Goal: Task Accomplishment & Management: Complete application form

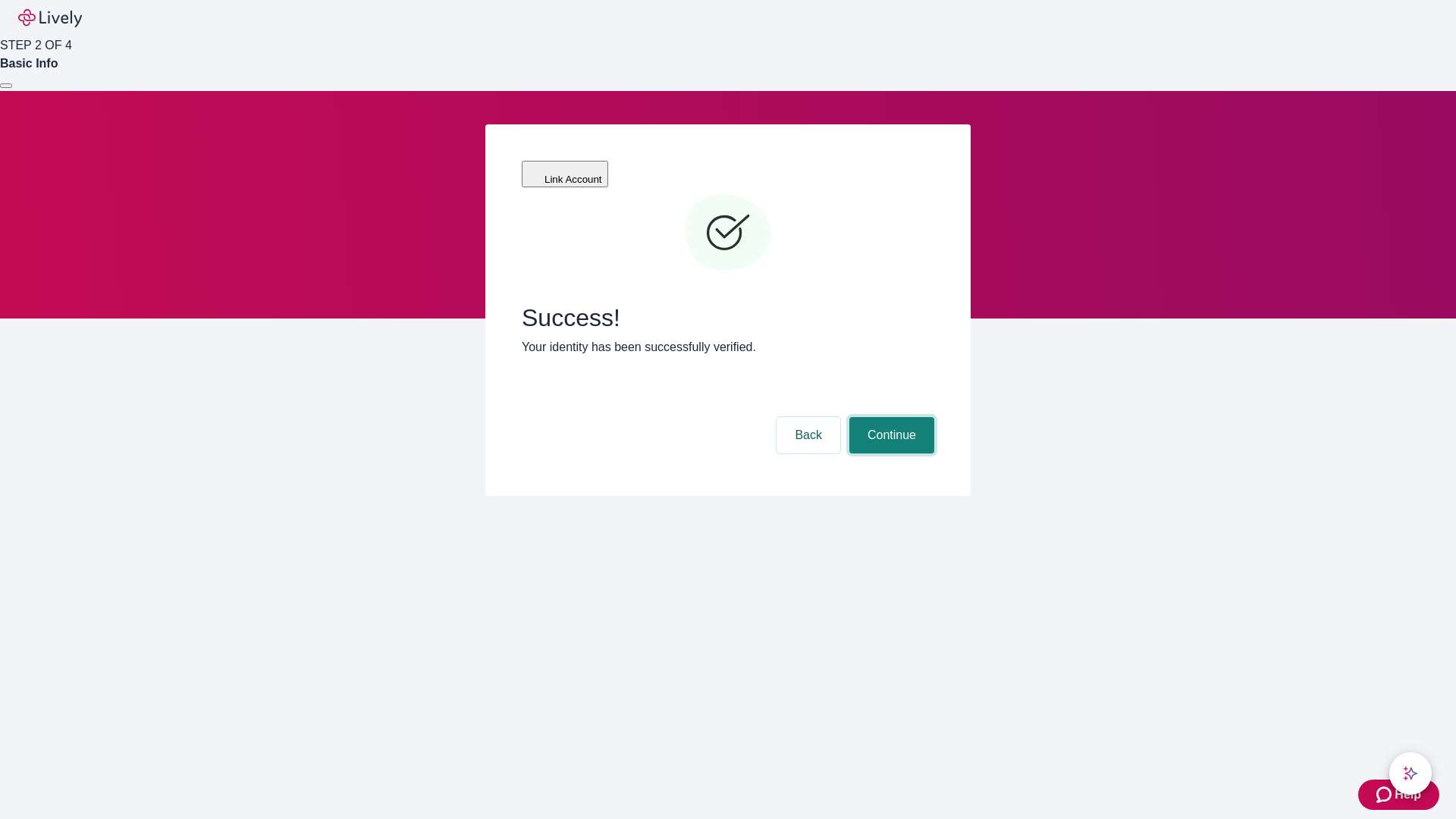
click at [890, 417] on button "Continue" at bounding box center [891, 435] width 85 height 36
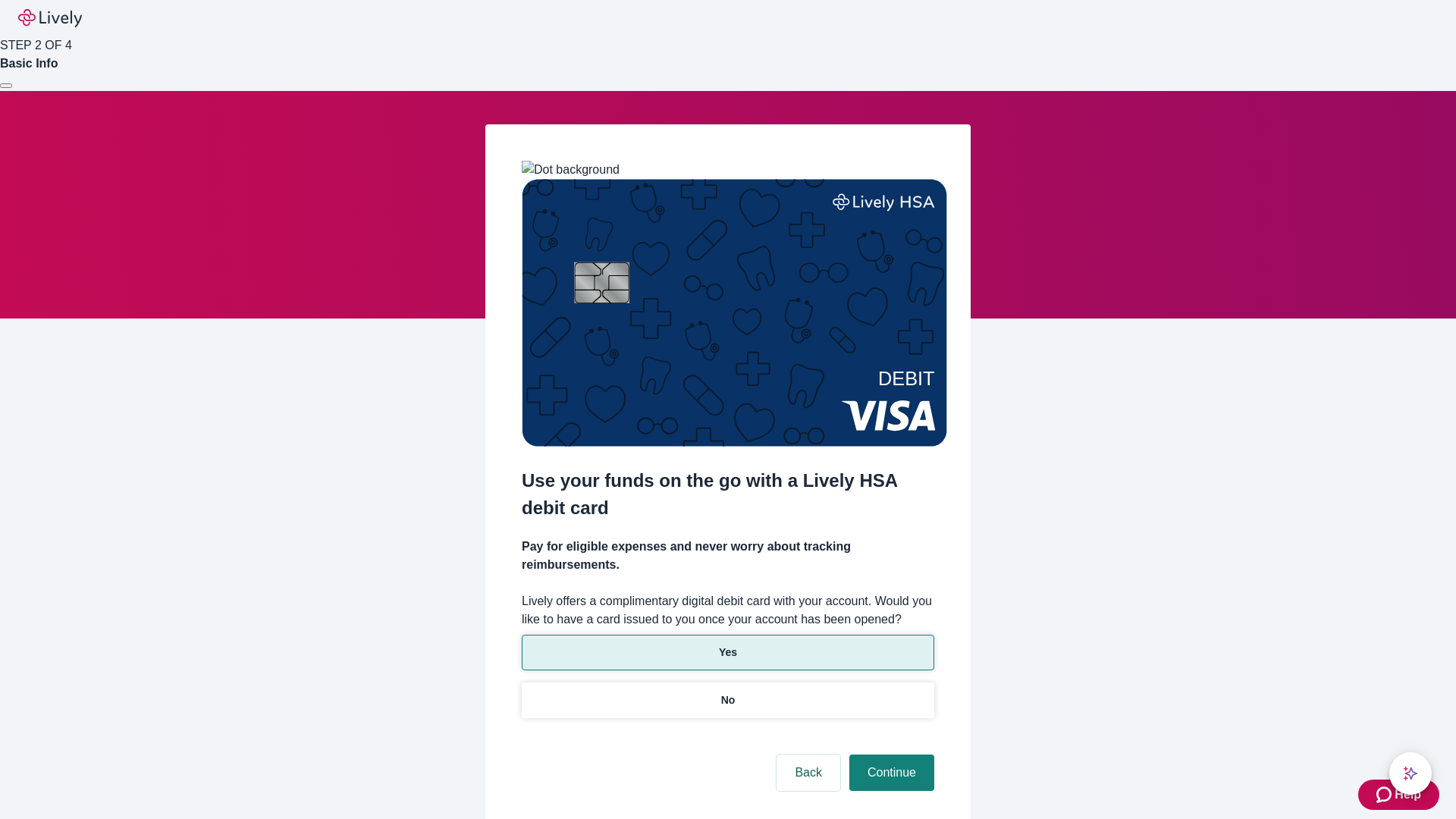
click at [728, 645] on p "Yes" at bounding box center [728, 652] width 19 height 16
click at [890, 755] on button "Continue" at bounding box center [891, 772] width 85 height 36
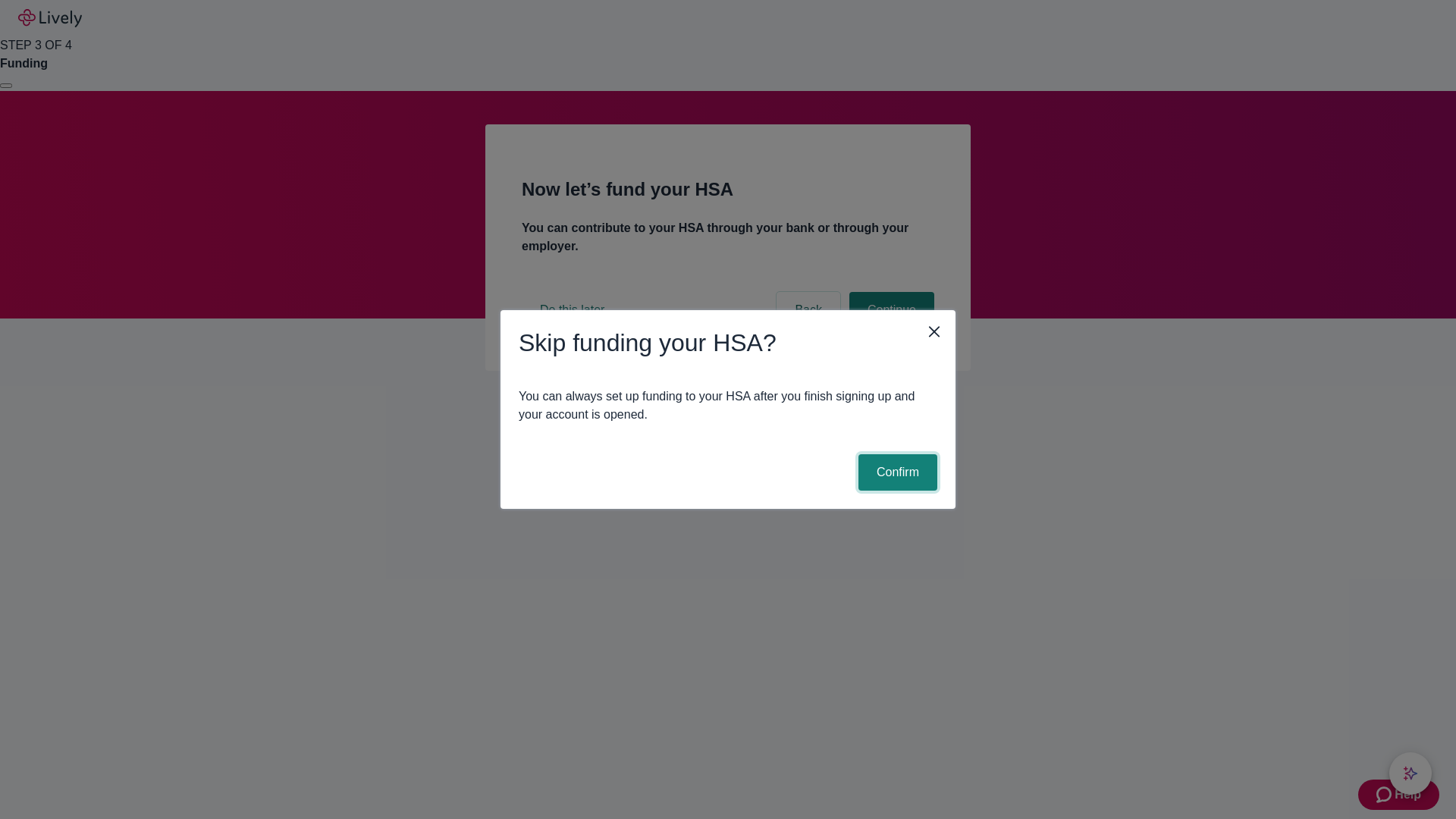
click at [896, 472] on button "Confirm" at bounding box center [898, 472] width 79 height 36
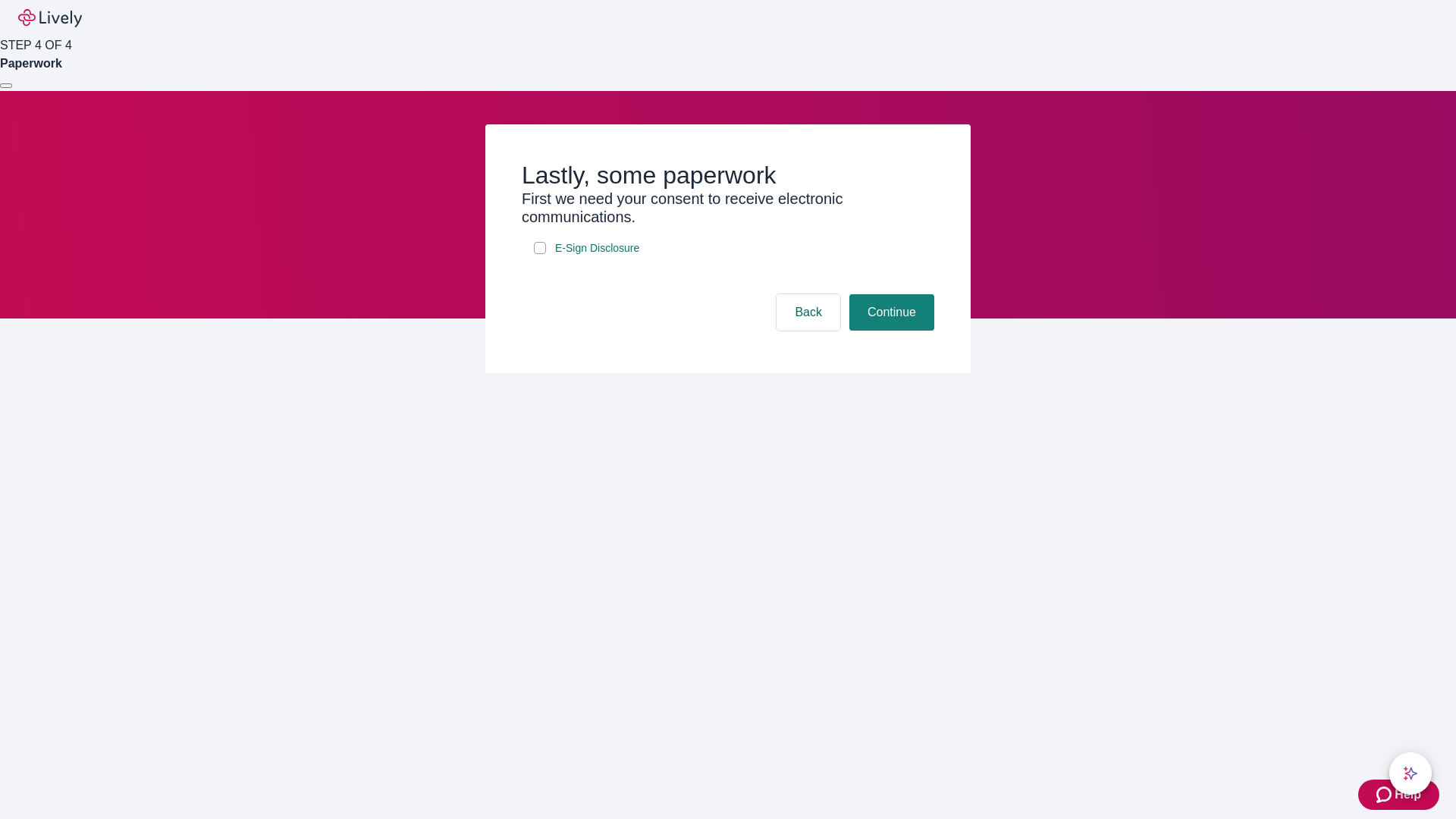
click at [540, 254] on input "E-Sign Disclosure" at bounding box center [539, 248] width 12 height 12
checkbox input "true"
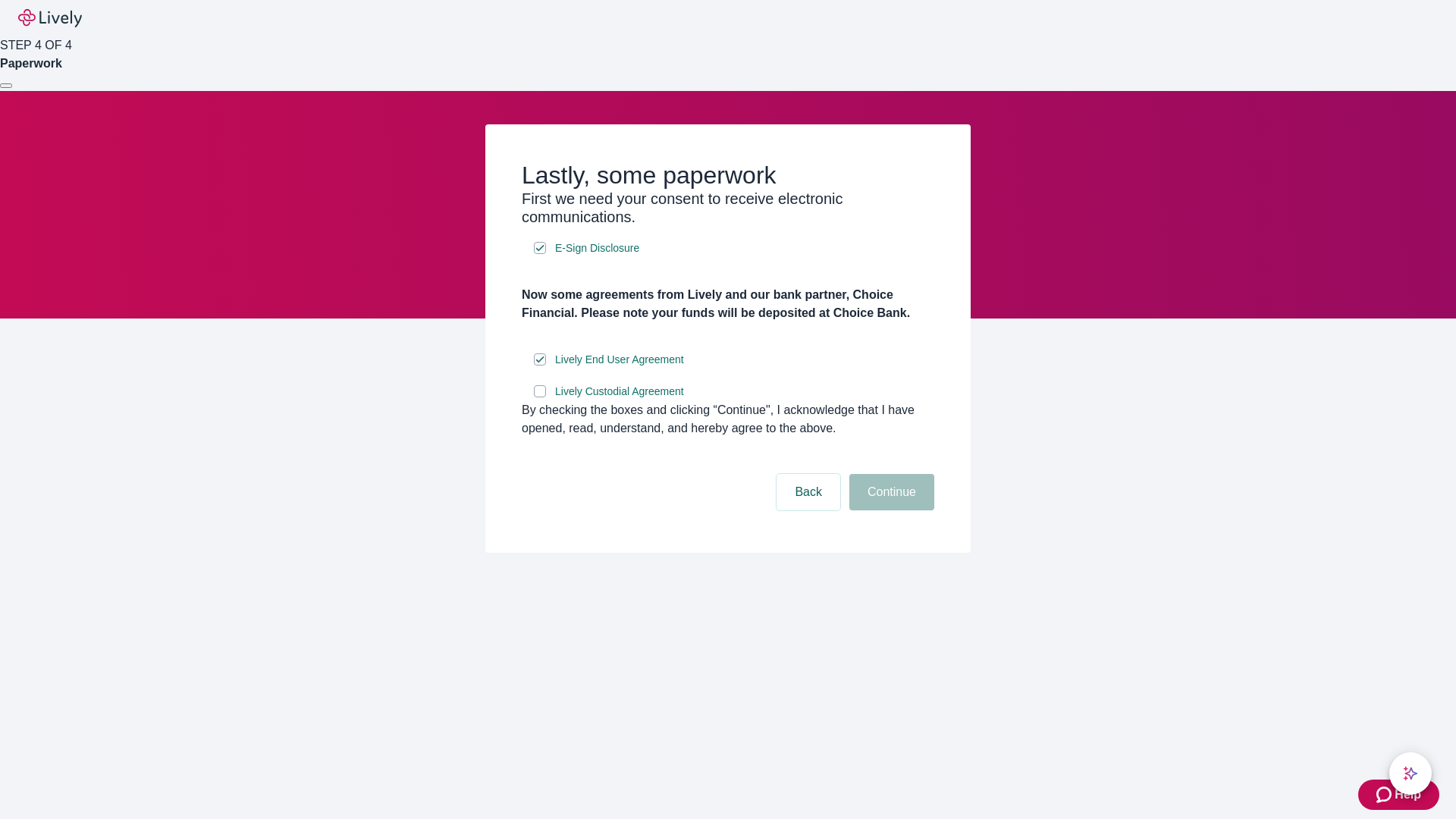
click at [540, 398] on input "Lively Custodial Agreement" at bounding box center [539, 391] width 12 height 12
checkbox input "true"
click at [890, 511] on button "Continue" at bounding box center [891, 492] width 85 height 36
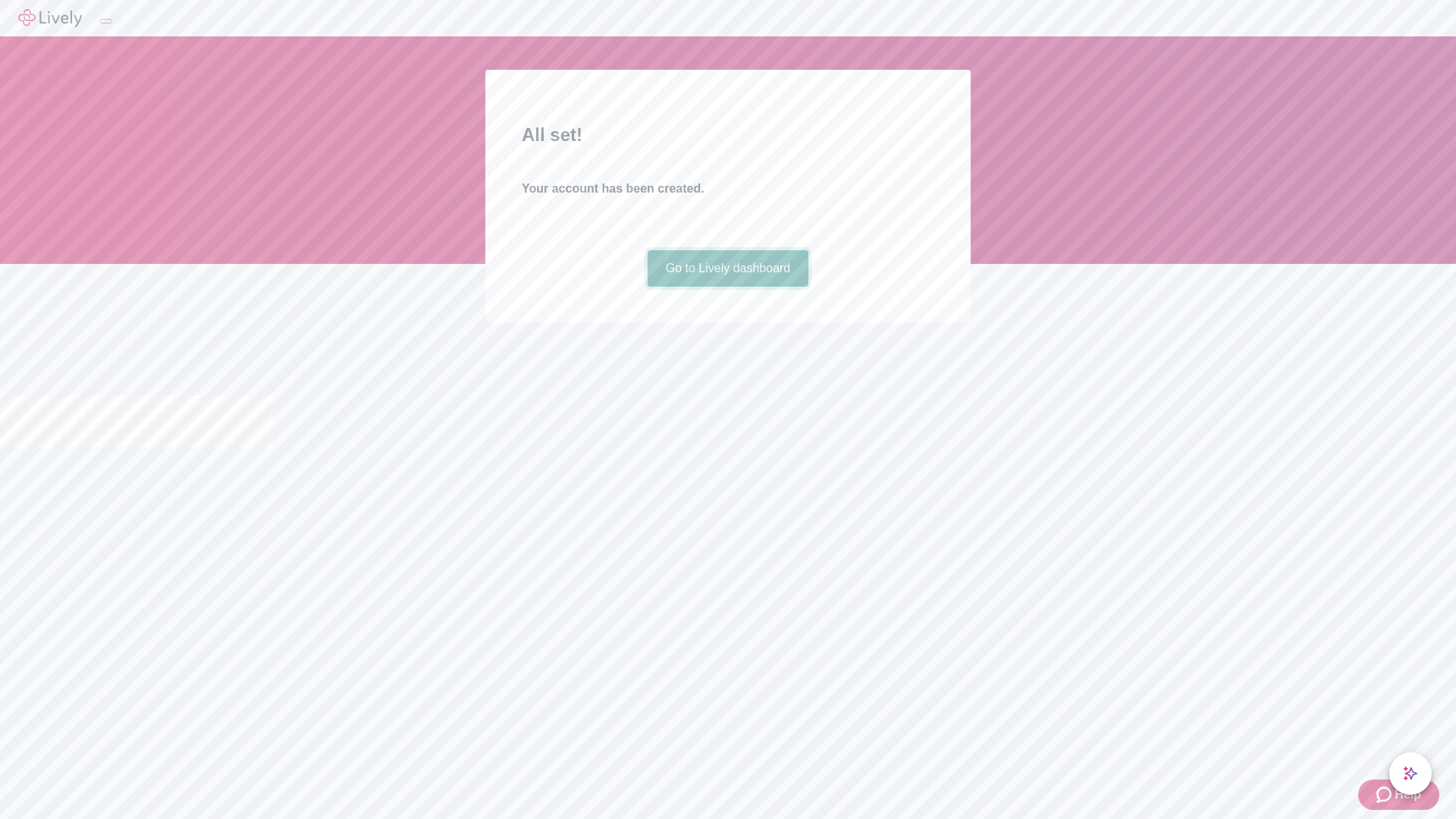
click at [728, 287] on link "Go to Lively dashboard" at bounding box center [728, 268] width 161 height 36
